Goal: Obtain resource: Download file/media

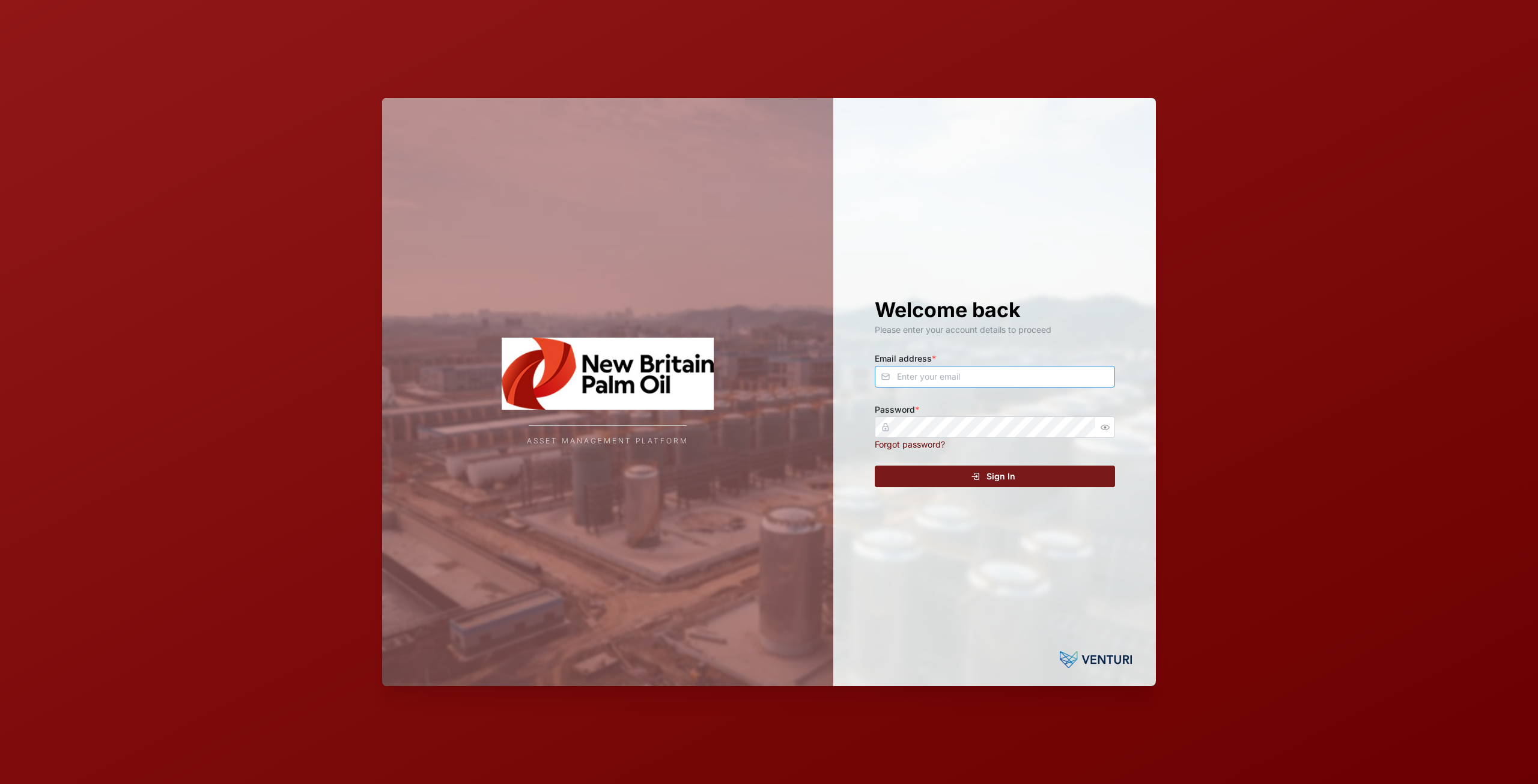
click at [967, 380] on input "Email address *" at bounding box center [995, 377] width 241 height 21
type input "[EMAIL_ADDRESS][DOMAIN_NAME]"
click at [938, 462] on div "Welcome back Please enter your account details to proceed Email address * [EMAI…" at bounding box center [995, 392] width 289 height 589
click at [940, 468] on div "Sign In" at bounding box center [993, 476] width 221 height 21
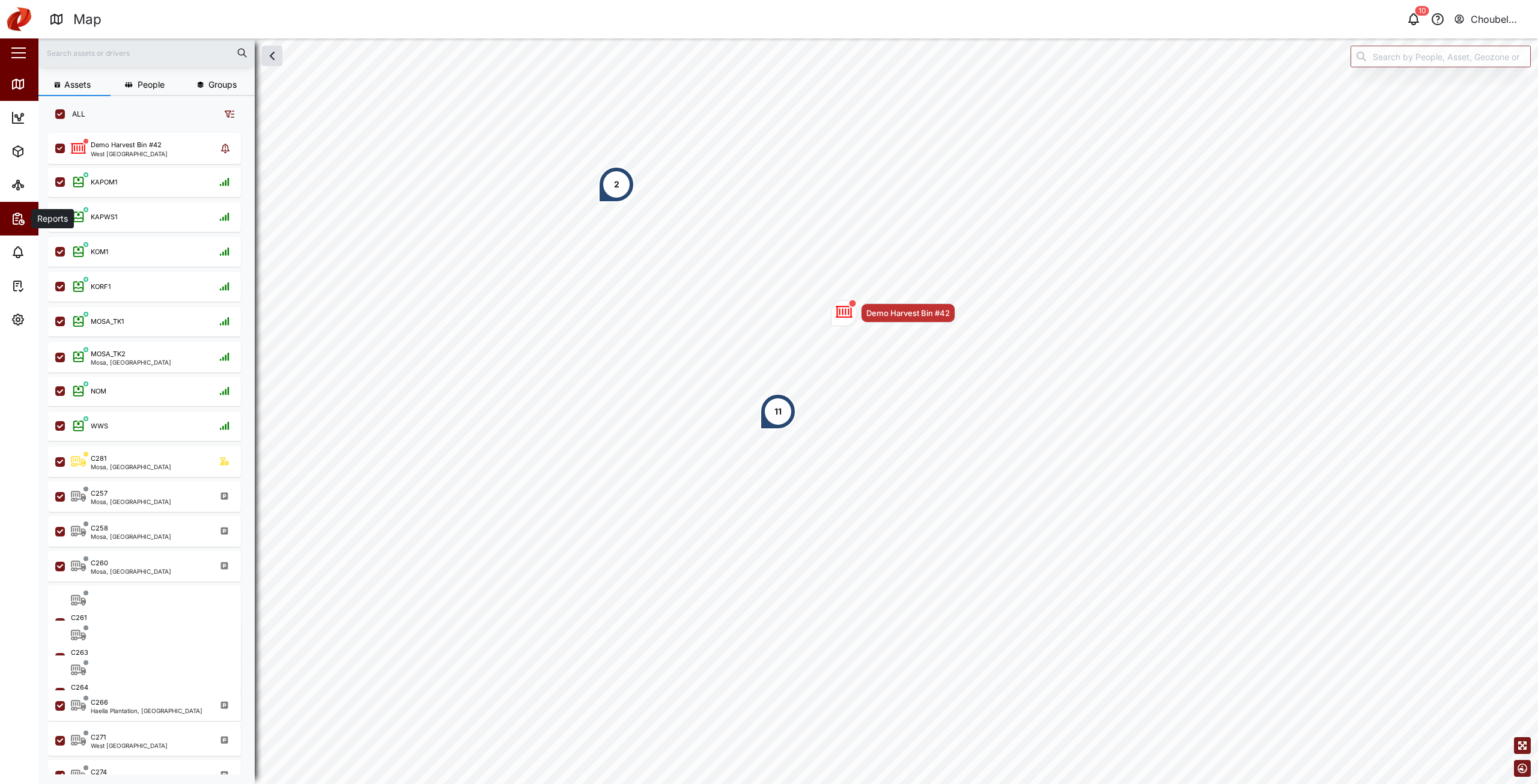
click at [24, 226] on span "Reports" at bounding box center [65, 218] width 110 height 34
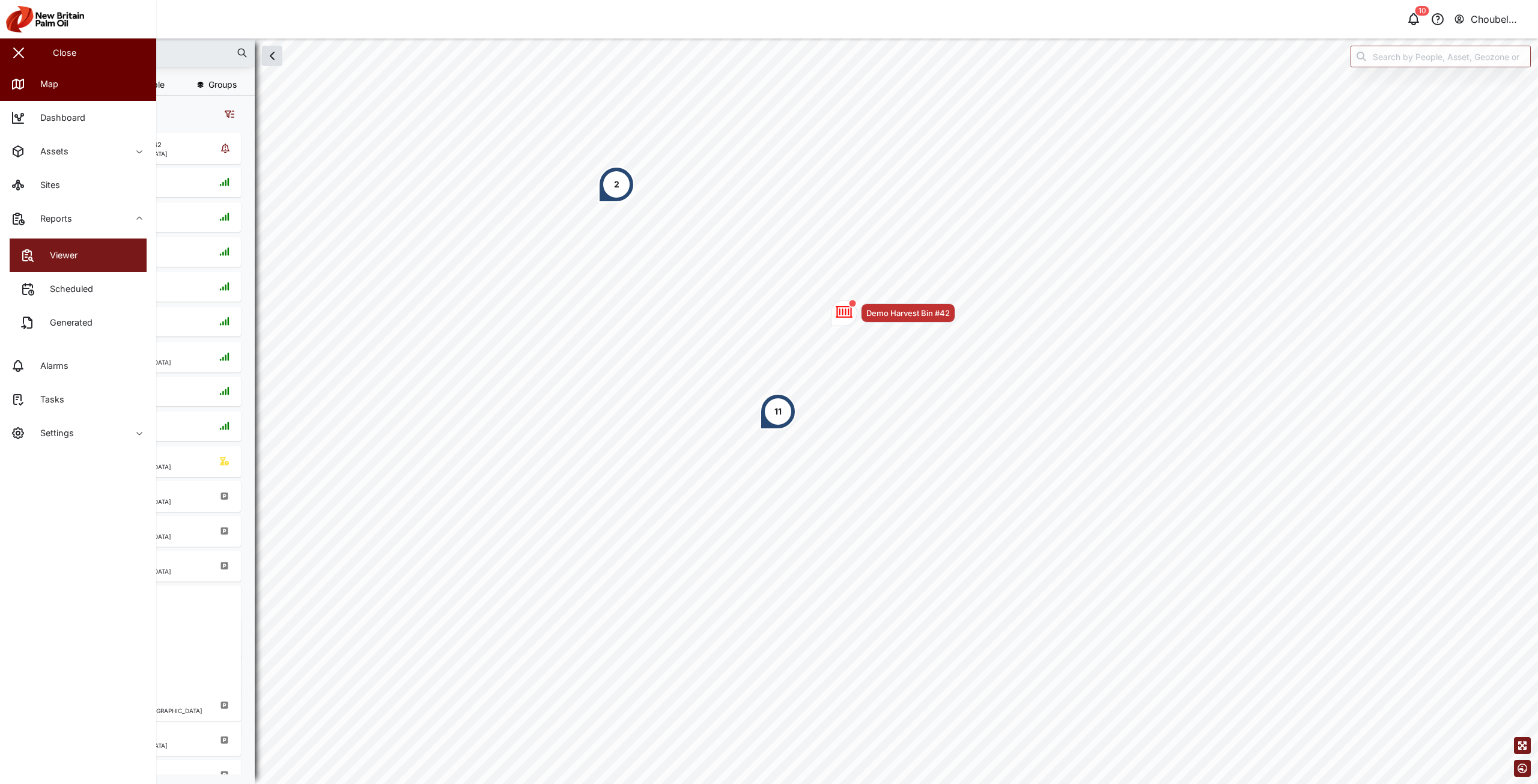
click at [82, 264] on link "Viewer" at bounding box center [77, 255] width 137 height 34
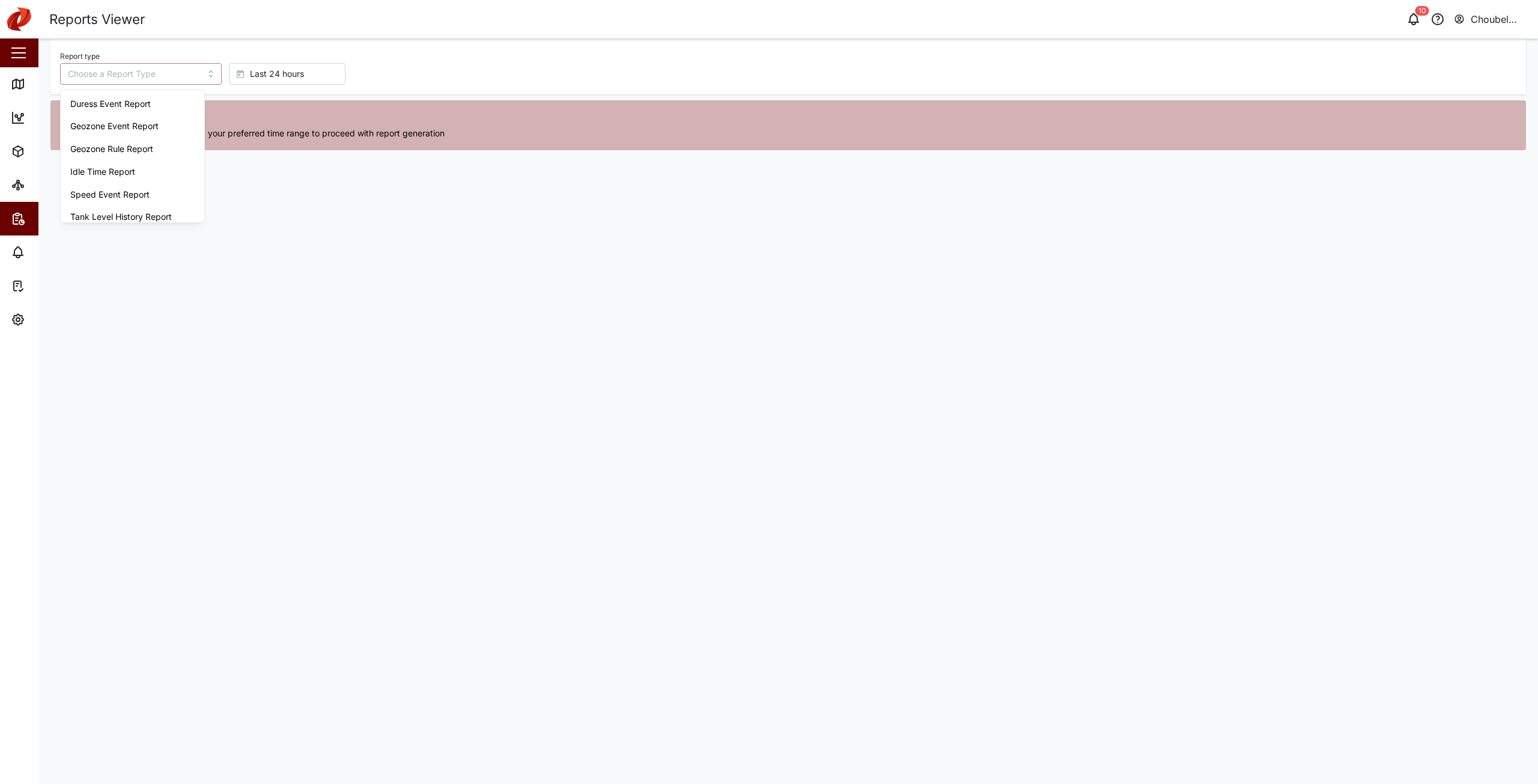
click at [147, 63] on input "Report type" at bounding box center [141, 74] width 162 height 21
type input "Trip History"
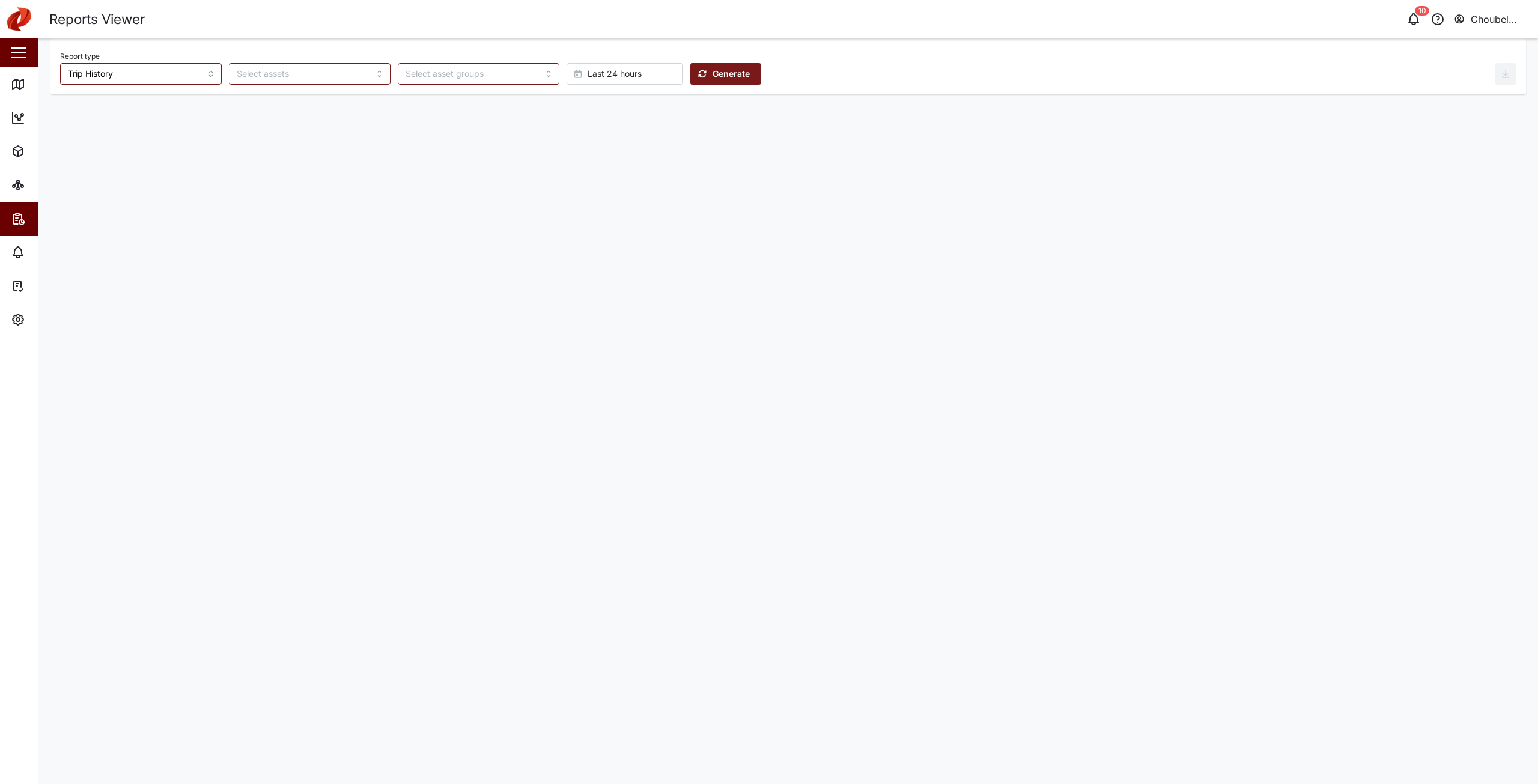
click at [588, 80] on span "Last 24 hours" at bounding box center [615, 74] width 54 height 21
click at [571, 320] on span "Absolute date" at bounding box center [564, 318] width 57 height 21
click at [728, 75] on button "[DATE] 15:01" at bounding box center [725, 74] width 65 height 21
click at [664, 175] on button "8" at bounding box center [664, 175] width 21 height 21
type input "00:00"
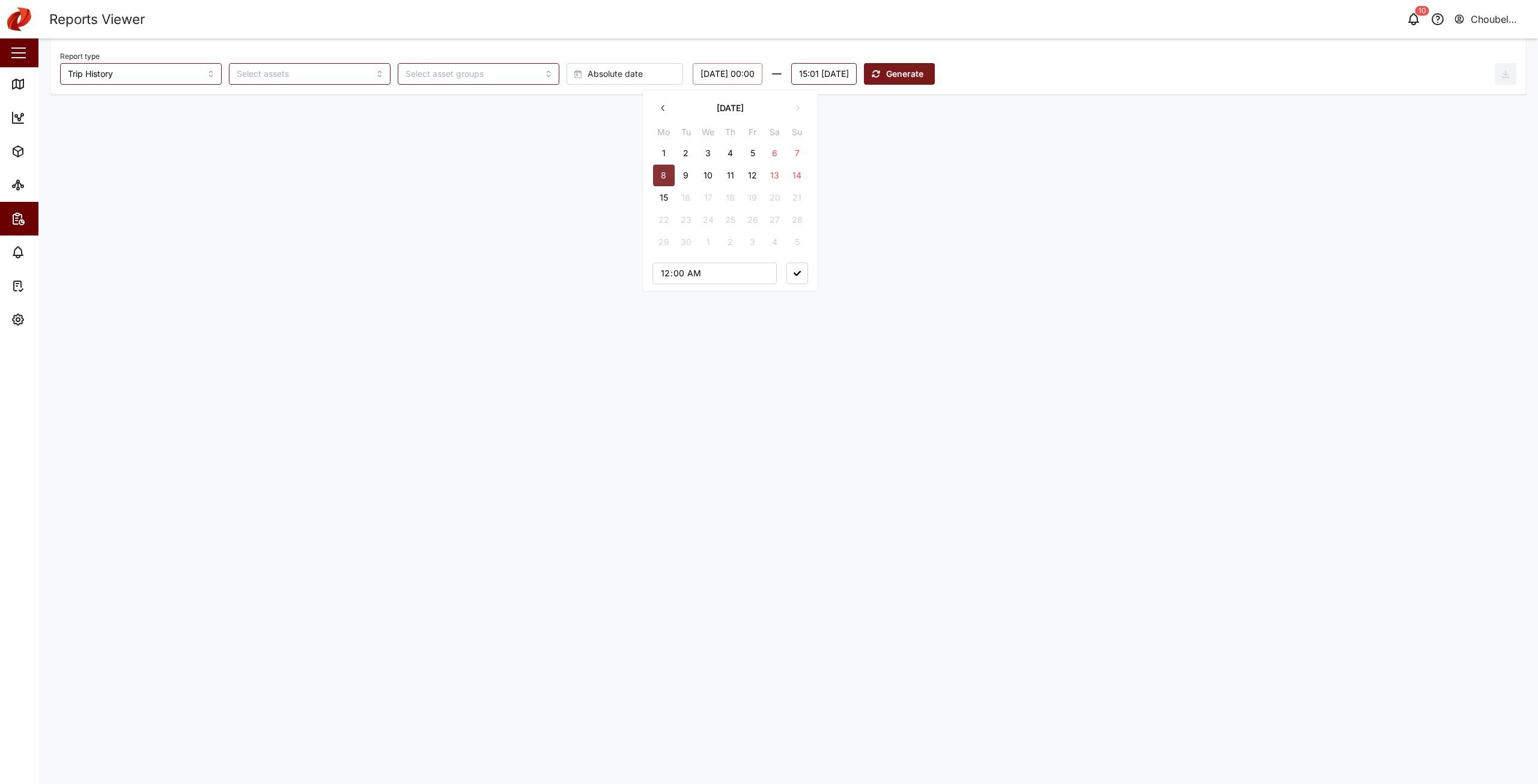
click at [836, 69] on button "15:01 [DATE]" at bounding box center [823, 74] width 65 height 21
click at [957, 178] on button "14" at bounding box center [961, 175] width 21 height 21
type input "23:59"
click at [927, 74] on span "Generate" at bounding box center [909, 74] width 37 height 21
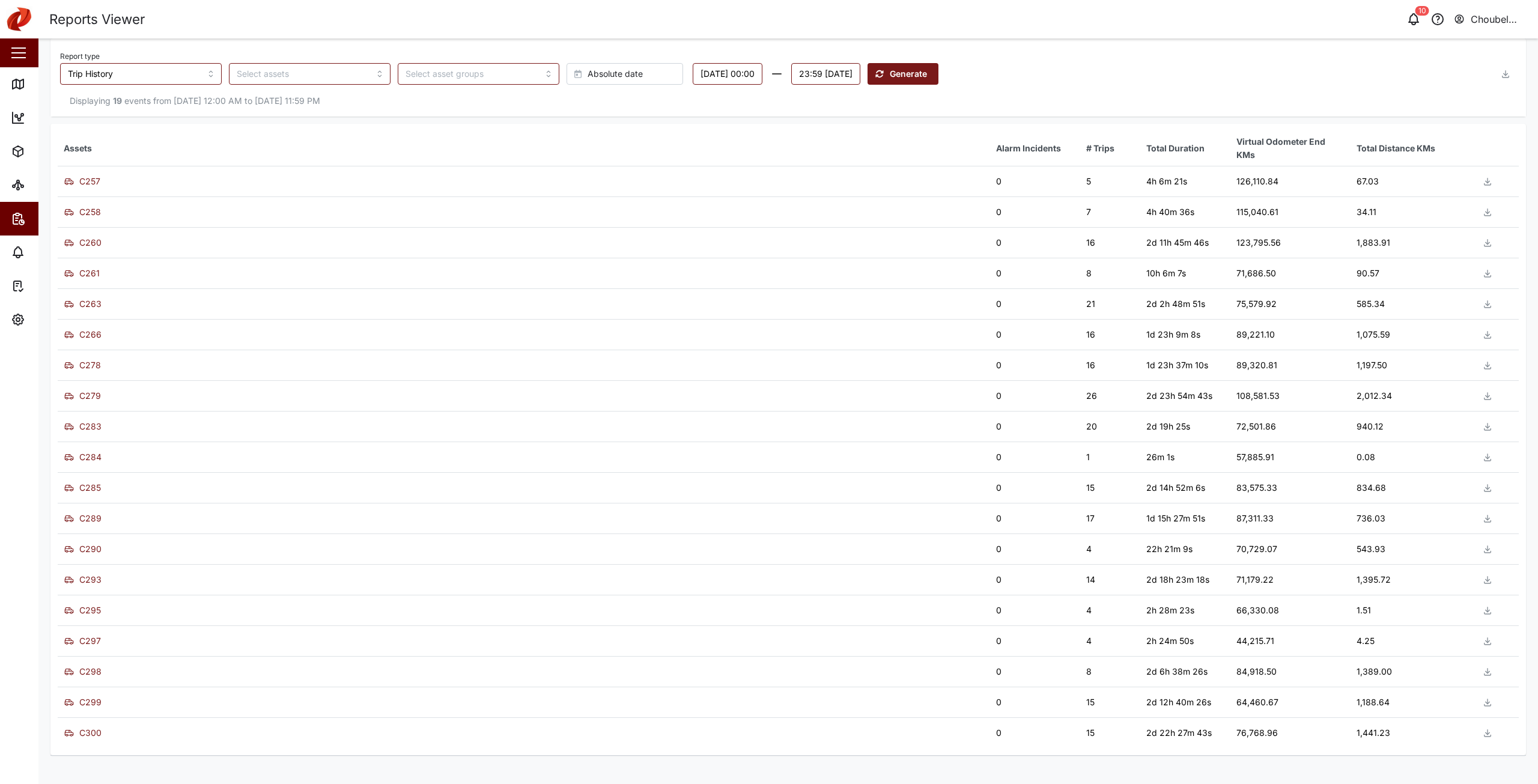
click at [1500, 77] on button "button" at bounding box center [1506, 74] width 21 height 21
click at [1470, 149] on span "Download as XLS" at bounding box center [1460, 155] width 73 height 21
click at [1096, 52] on div "Report type Trip History Absolute date [DATE] 00:00 23:59 [DATE] Generate" at bounding box center [778, 66] width 1435 height 37
